Goal: Task Accomplishment & Management: Manage account settings

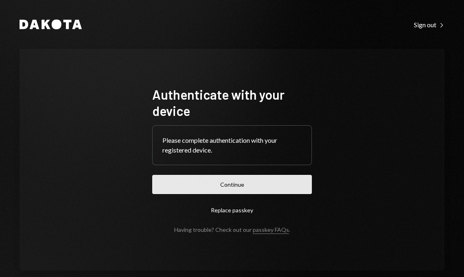
click at [224, 183] on button "Continue" at bounding box center [232, 184] width 160 height 19
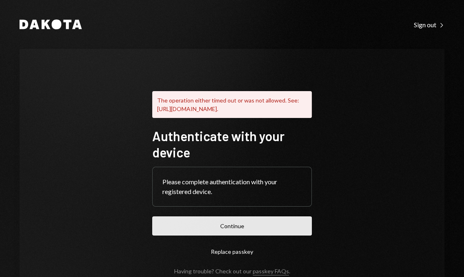
click at [203, 228] on button "Continue" at bounding box center [232, 226] width 160 height 19
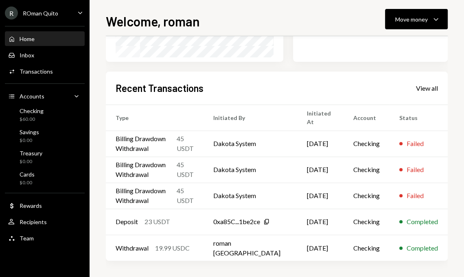
scroll to position [174, 0]
click at [430, 20] on div "Move money Caret Down" at bounding box center [416, 19] width 42 height 10
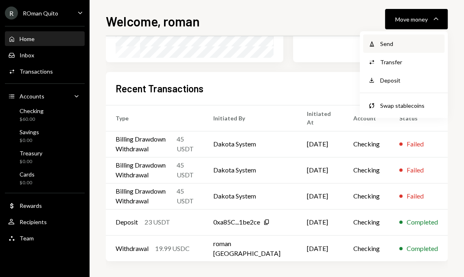
click at [412, 44] on div "Send" at bounding box center [409, 43] width 59 height 9
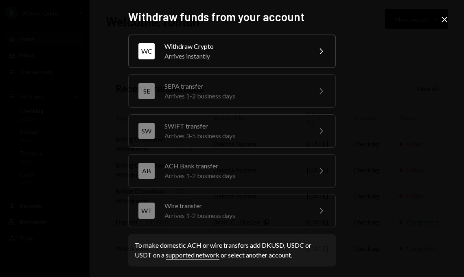
scroll to position [2, 0]
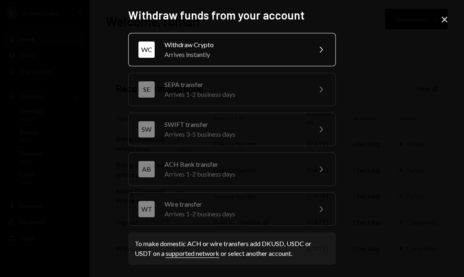
click at [225, 60] on div "WC Withdraw Crypto Arrives instantly Chevron Right" at bounding box center [232, 49] width 208 height 33
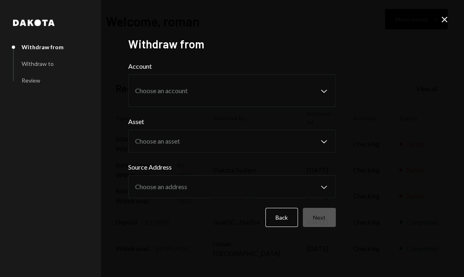
scroll to position [0, 0]
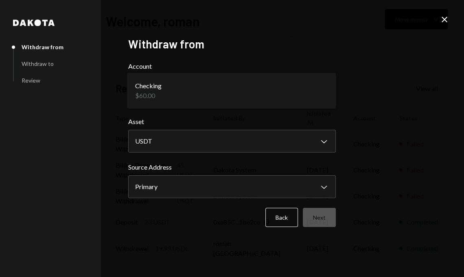
click at [228, 93] on body "**********" at bounding box center [232, 138] width 464 height 277
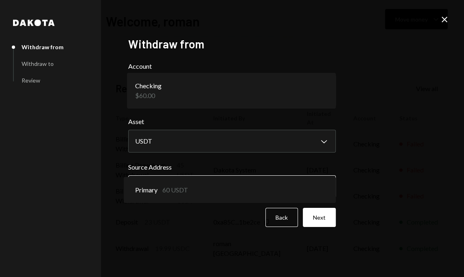
click at [234, 182] on body "**********" at bounding box center [232, 138] width 464 height 277
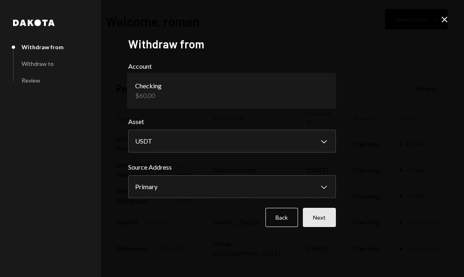
click at [314, 222] on button "Next" at bounding box center [319, 217] width 33 height 19
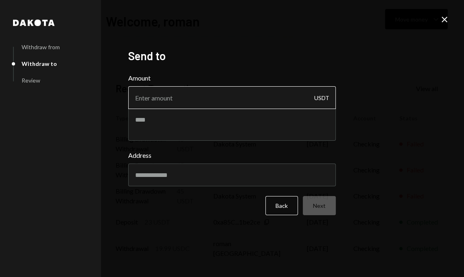
click at [232, 96] on input "Amount" at bounding box center [232, 97] width 208 height 23
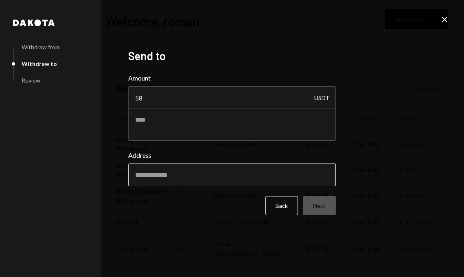
type input "58"
click at [178, 175] on input "Address" at bounding box center [232, 175] width 208 height 23
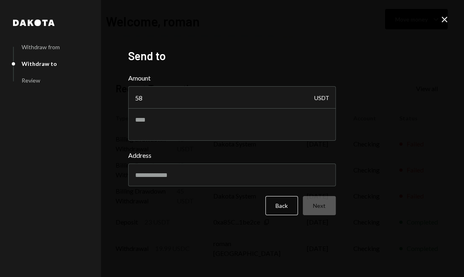
type input "**********"
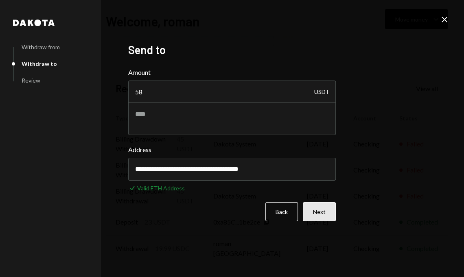
click at [313, 217] on button "Next" at bounding box center [319, 211] width 33 height 19
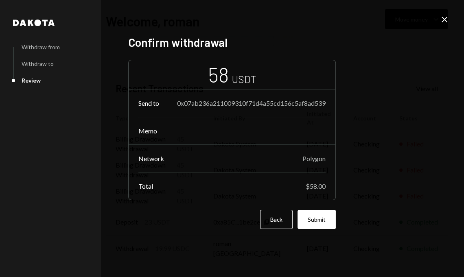
click at [313, 217] on button "Submit" at bounding box center [317, 219] width 38 height 19
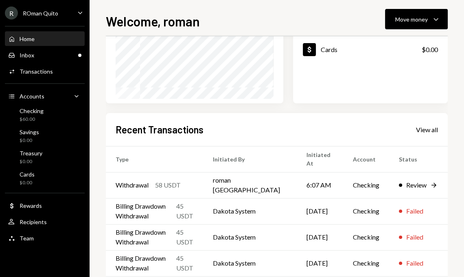
scroll to position [134, 0]
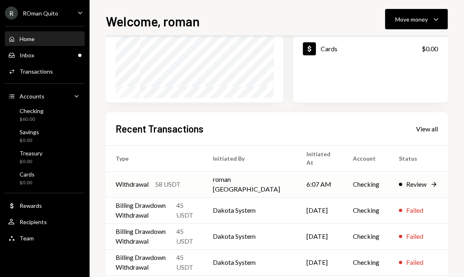
click at [434, 184] on icon at bounding box center [434, 184] width 5 height 5
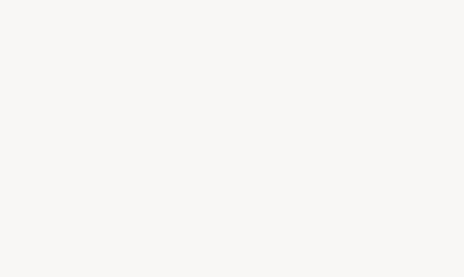
click at [407, 182] on div at bounding box center [232, 138] width 464 height 277
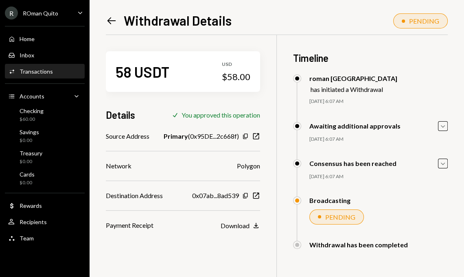
click at [110, 19] on icon "Left Arrow" at bounding box center [111, 20] width 11 height 11
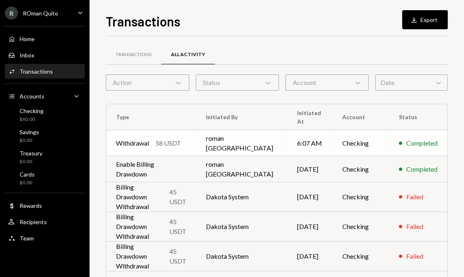
click at [398, 149] on td "Completed" at bounding box center [418, 143] width 58 height 26
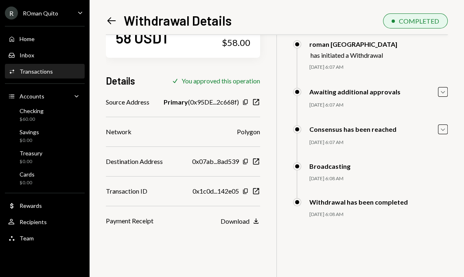
scroll to position [35, 0]
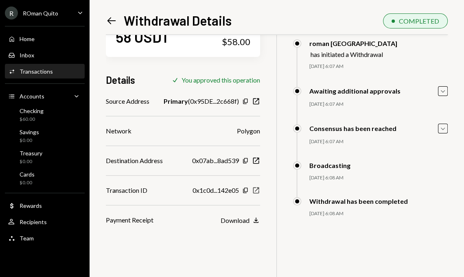
click at [260, 193] on icon "New Window" at bounding box center [256, 190] width 8 height 8
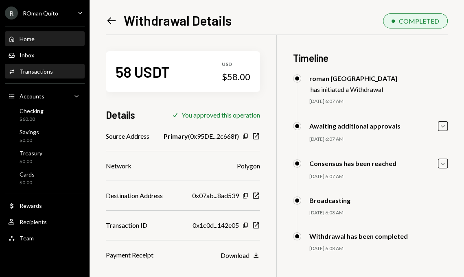
click at [60, 36] on div "Home Home" at bounding box center [44, 38] width 73 height 7
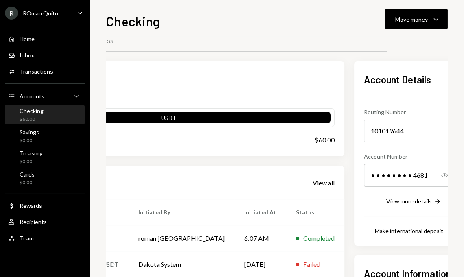
scroll to position [0, 113]
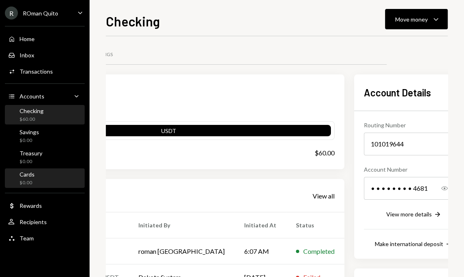
click at [39, 174] on div "Cards $0.00" at bounding box center [44, 178] width 73 height 15
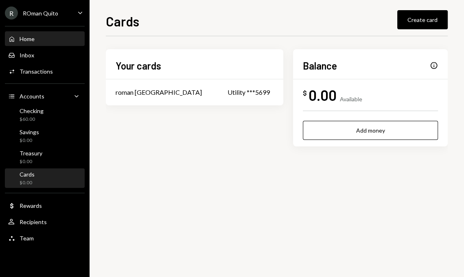
click at [29, 35] on div "Home" at bounding box center [27, 38] width 15 height 7
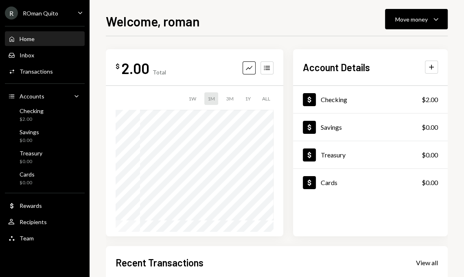
click at [78, 15] on icon "Caret Down" at bounding box center [80, 12] width 9 height 9
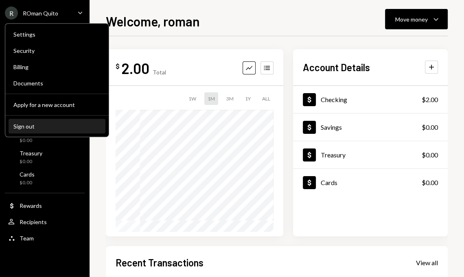
click at [35, 126] on div "Sign out" at bounding box center [56, 126] width 87 height 7
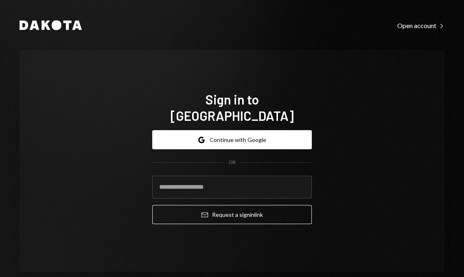
click at [20, 123] on div "Sign in to [GEOGRAPHIC_DATA] Google Continue with Google OR Email Request a sig…" at bounding box center [232, 161] width 425 height 222
